Goal: Task Accomplishment & Management: Manage account settings

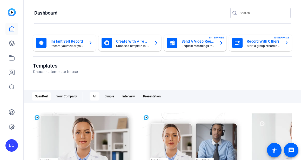
scroll to position [0, 0]
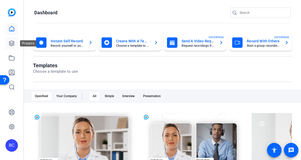
click at [9, 40] on link at bounding box center [11, 43] width 12 height 12
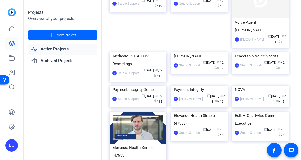
scroll to position [123, 0]
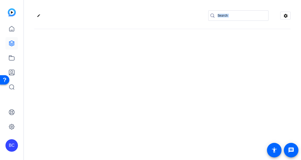
click at [195, 77] on div "edit settings" at bounding box center [162, 80] width 277 height 160
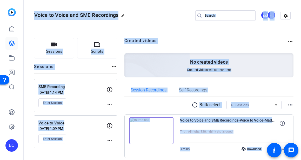
click at [152, 132] on img at bounding box center [151, 130] width 44 height 27
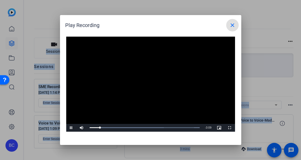
click at [233, 24] on mat-icon "close" at bounding box center [232, 25] width 6 height 6
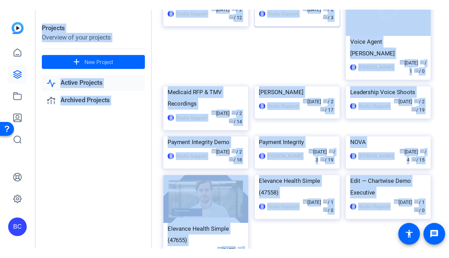
scroll to position [136, 0]
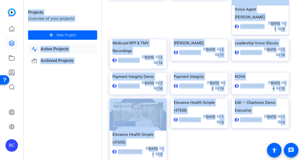
click at [268, 32] on div "calendar_today [DATE] group / 1 radio / 0" at bounding box center [275, 26] width 19 height 11
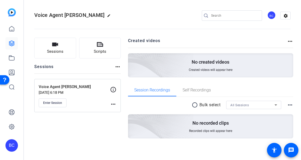
click at [61, 89] on p "Voice Agent [PERSON_NAME]" at bounding box center [74, 87] width 71 height 6
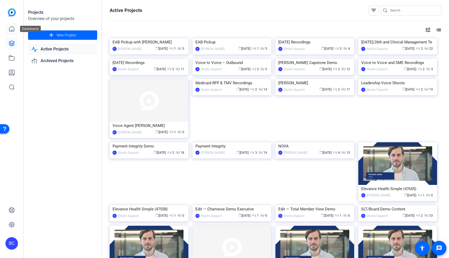
click at [13, 29] on icon at bounding box center [12, 29] width 6 height 6
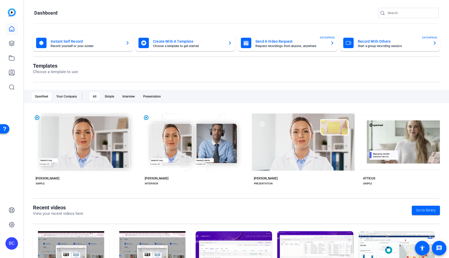
click at [301, 42] on mat-card-title "Record With Others" at bounding box center [393, 41] width 71 height 6
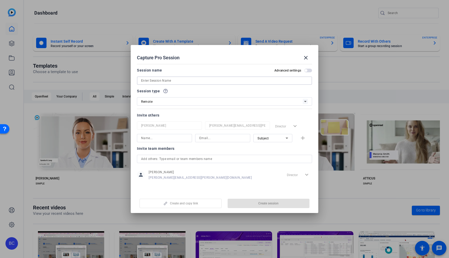
click at [160, 81] on input at bounding box center [224, 80] width 167 height 6
type input "A"
type input "Cohort Creation Tool with PME"
click at [294, 69] on h2 "Advanced settings" at bounding box center [287, 70] width 27 height 4
click at [301, 69] on button "Advanced settings" at bounding box center [308, 71] width 8 height 4
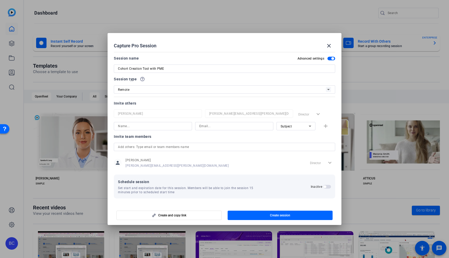
click at [301, 160] on span "button" at bounding box center [324, 186] width 3 height 3
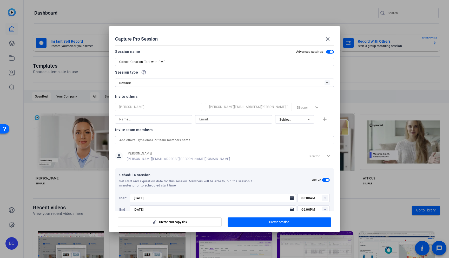
click at [301, 160] on input "08:00AM" at bounding box center [315, 198] width 28 height 6
click at [301, 149] on span "03:00PM" at bounding box center [307, 149] width 14 height 4
type input "03:00PM"
click at [301, 160] on input "06:00PM" at bounding box center [315, 209] width 28 height 6
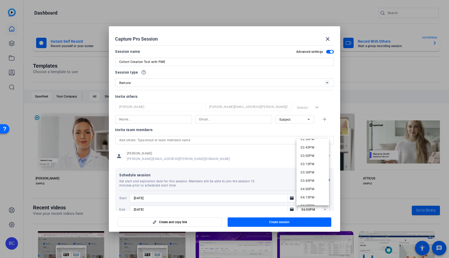
scroll to position [492, 0]
click at [301, 160] on span "03:30PM" at bounding box center [307, 168] width 14 height 4
type input "03:30PM"
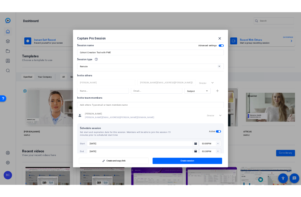
scroll to position [13, 0]
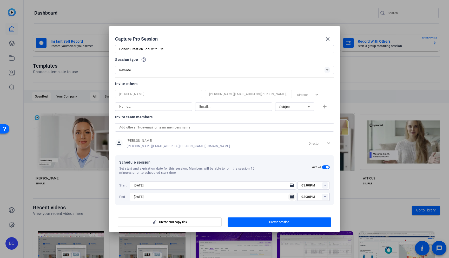
click at [293, 160] on icon "Open calendar" at bounding box center [292, 196] width 4 height 6
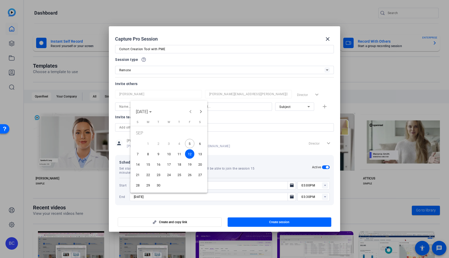
click at [190, 143] on span "5" at bounding box center [189, 143] width 9 height 9
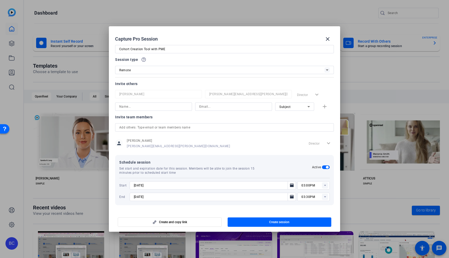
type input "[DATE]"
click at [284, 160] on span "Create session" at bounding box center [279, 222] width 20 height 4
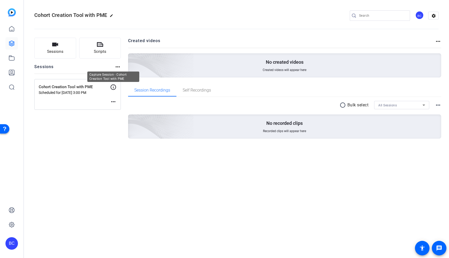
click at [113, 85] on icon at bounding box center [113, 87] width 6 height 6
click at [113, 86] on icon at bounding box center [113, 87] width 6 height 6
click at [71, 89] on p "Cohort Creation Tool with PME" at bounding box center [74, 87] width 71 height 6
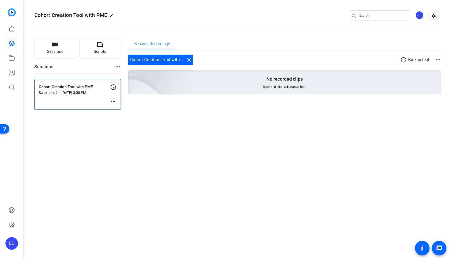
click at [116, 102] on mat-icon "more_horiz" at bounding box center [113, 101] width 6 height 6
click at [120, 109] on span "Edit Session" at bounding box center [126, 109] width 24 height 6
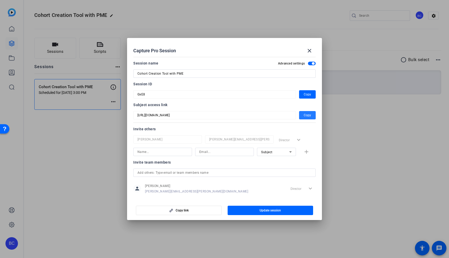
click at [301, 114] on span "Copy" at bounding box center [307, 115] width 7 height 6
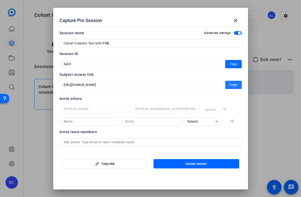
click at [234, 64] on span "Copy" at bounding box center [233, 64] width 7 height 6
click at [237, 21] on mat-icon "close" at bounding box center [235, 20] width 6 height 6
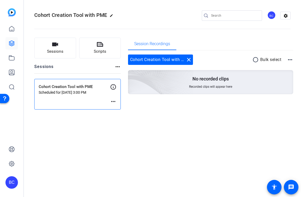
click at [114, 100] on mat-icon "more_horiz" at bounding box center [113, 101] width 6 height 6
click at [125, 110] on span "Edit Session" at bounding box center [126, 109] width 24 height 6
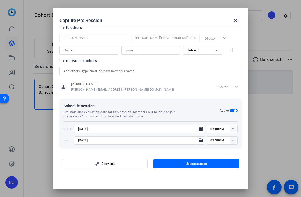
scroll to position [73, 0]
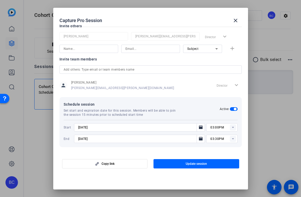
click at [232, 128] on rect at bounding box center [233, 127] width 6 height 6
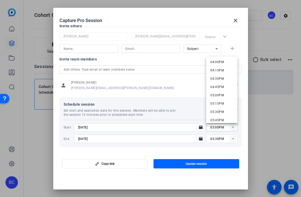
scroll to position [533, 0]
click at [221, 60] on span "04:00PM" at bounding box center [217, 62] width 14 height 4
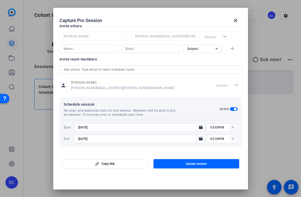
type input "04:00PM"
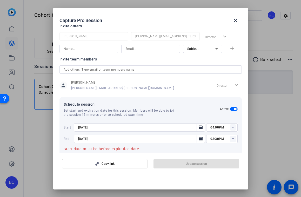
click at [233, 138] on icon at bounding box center [233, 138] width 2 height 1
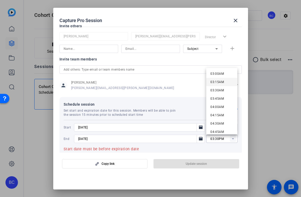
scroll to position [106, 0]
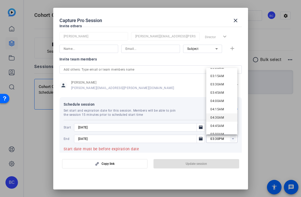
click at [222, 117] on span "04:30AM" at bounding box center [217, 118] width 14 height 4
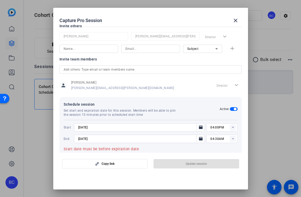
click at [233, 138] on rect at bounding box center [233, 139] width 6 height 6
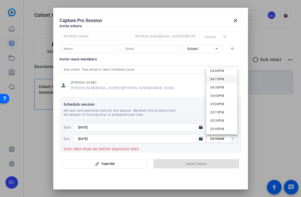
scroll to position [534, 0]
click at [218, 88] on span "04:30PM" at bounding box center [217, 88] width 14 height 4
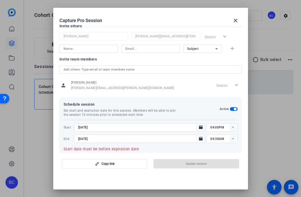
type input "04:30PM"
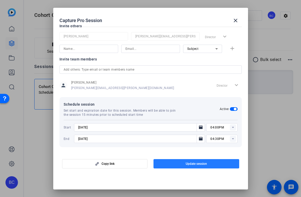
click at [201, 160] on span "Update session" at bounding box center [196, 164] width 21 height 4
